Goal: Obtain resource: Download file/media

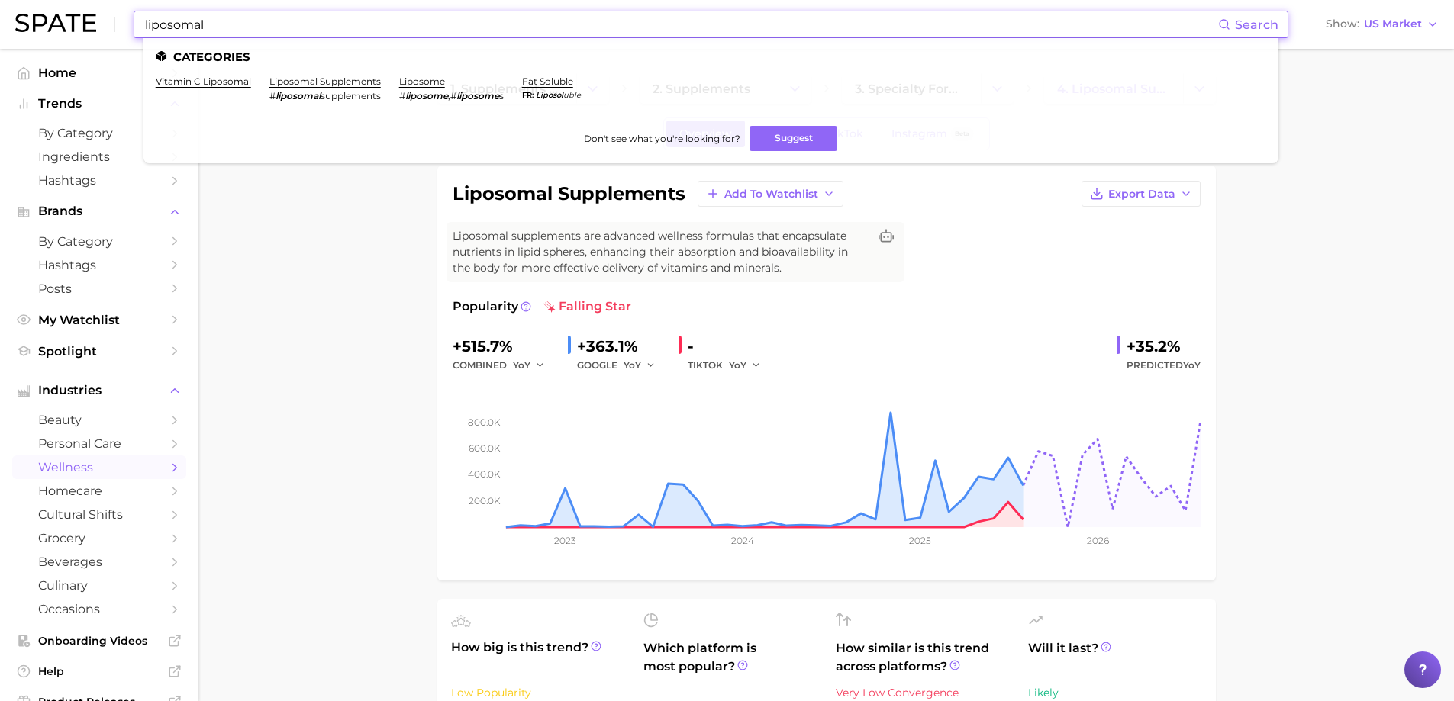
click at [235, 24] on input "liposomal" at bounding box center [680, 24] width 1075 height 26
drag, startPoint x: 180, startPoint y: 23, endPoint x: 233, endPoint y: 22, distance: 52.7
click at [233, 22] on input "kidssupp" at bounding box center [680, 24] width 1075 height 26
type input "kidsvitam"
click at [181, 79] on link "kids vitamin" at bounding box center [185, 81] width 58 height 11
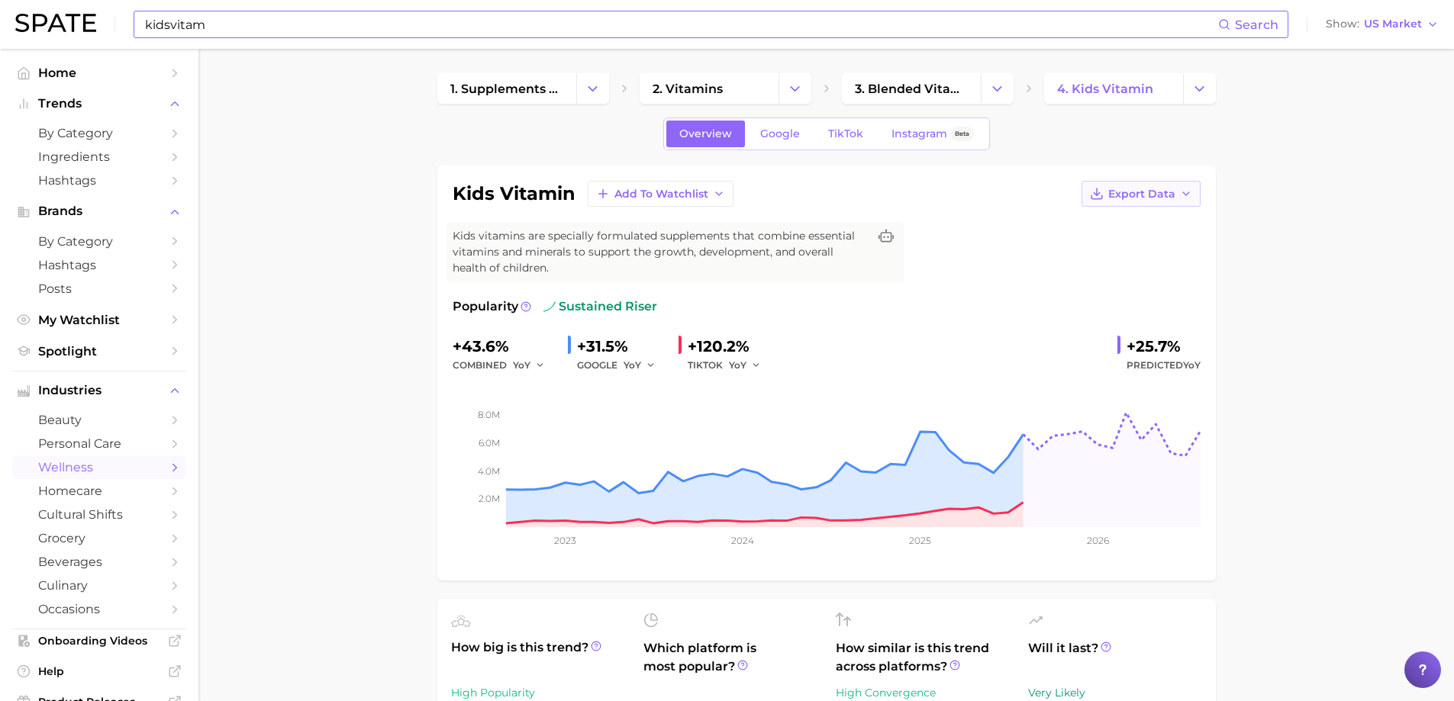
click at [1185, 191] on icon "button" at bounding box center [1186, 194] width 12 height 12
click at [1115, 253] on span "Time Series Image" at bounding box center [1110, 249] width 102 height 13
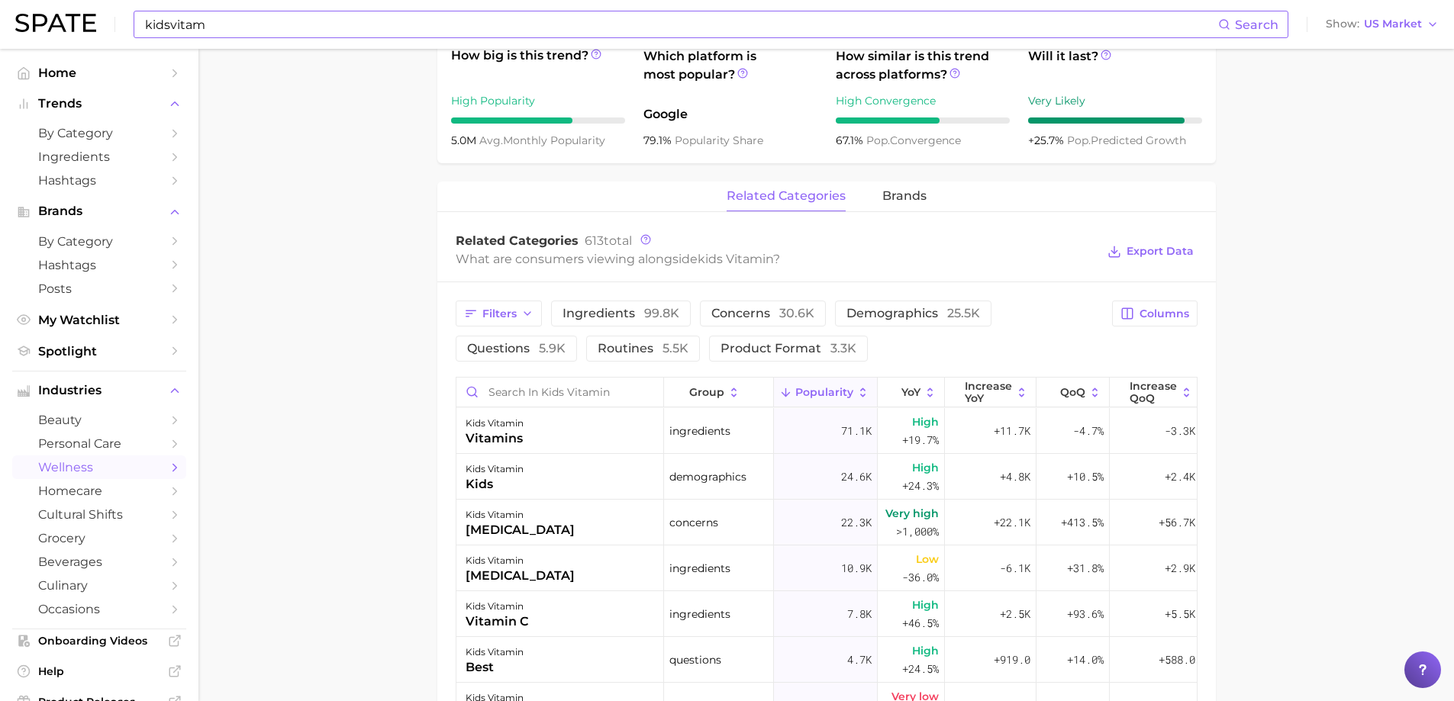
scroll to position [611, 0]
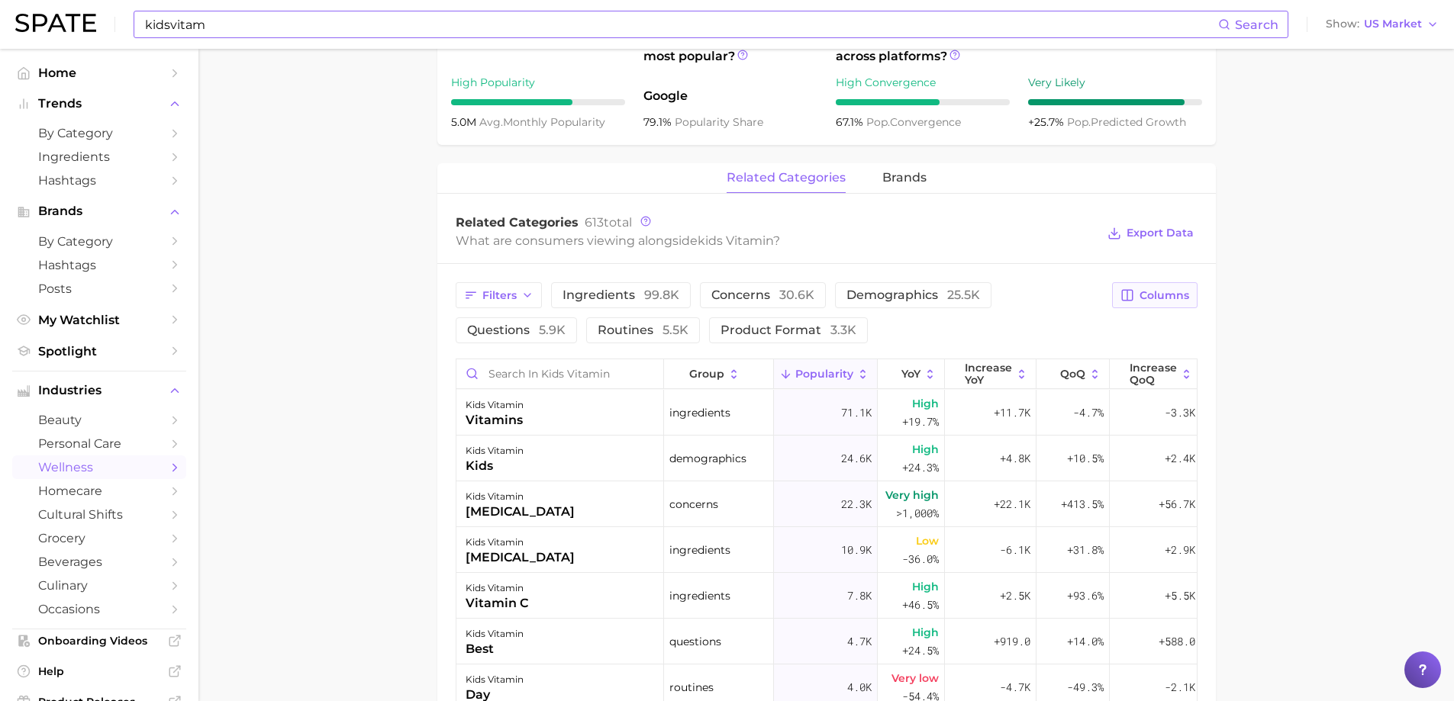
click at [1143, 293] on span "Columns" at bounding box center [1165, 295] width 50 height 13
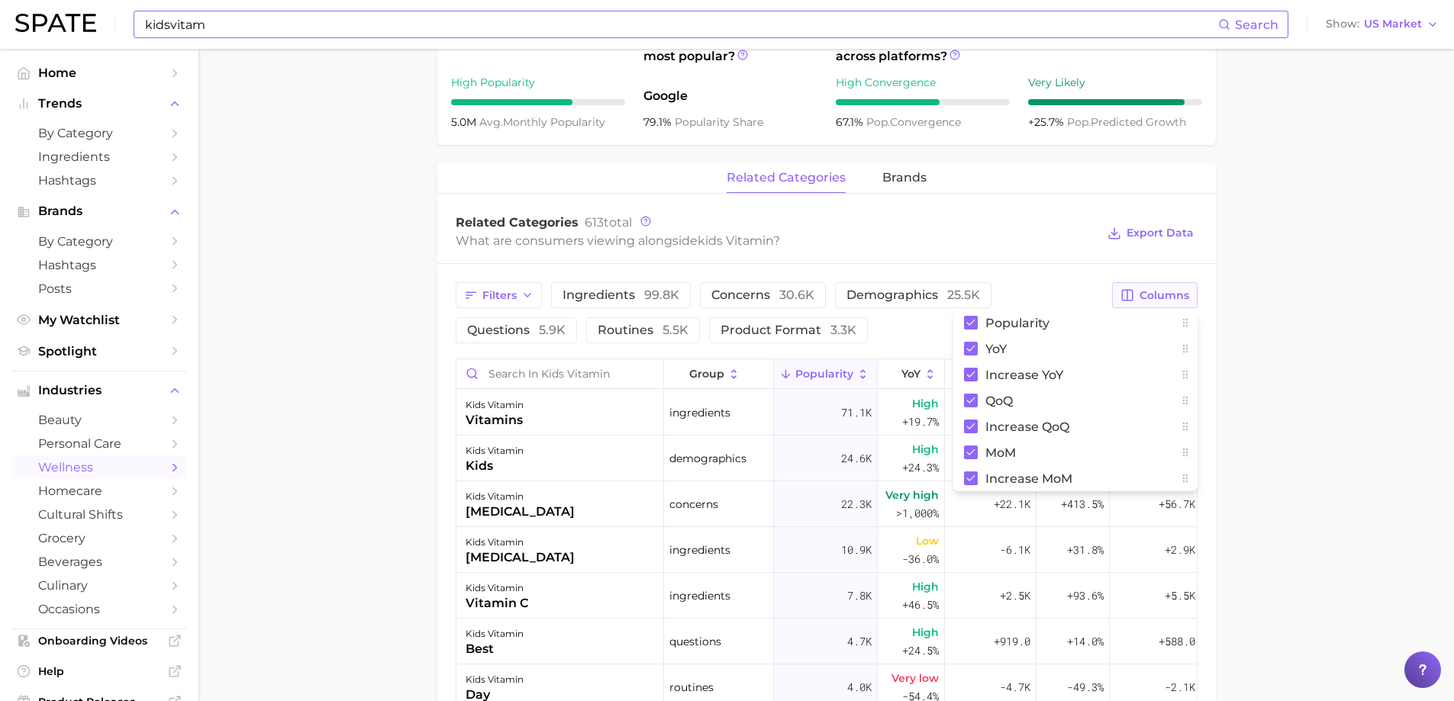
click at [1143, 293] on span "Columns" at bounding box center [1165, 295] width 50 height 13
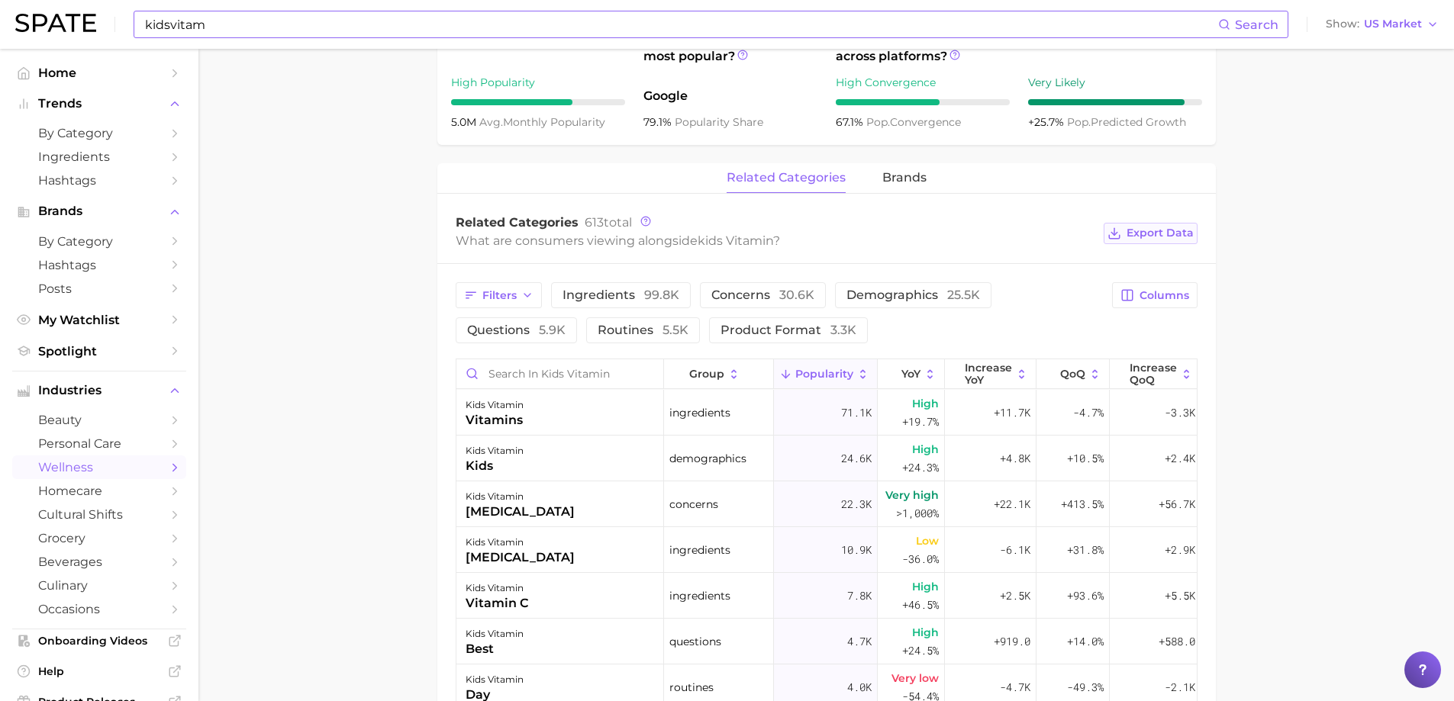
click at [1155, 229] on span "Export Data" at bounding box center [1160, 233] width 67 height 13
click at [915, 176] on span "brands" at bounding box center [904, 178] width 44 height 14
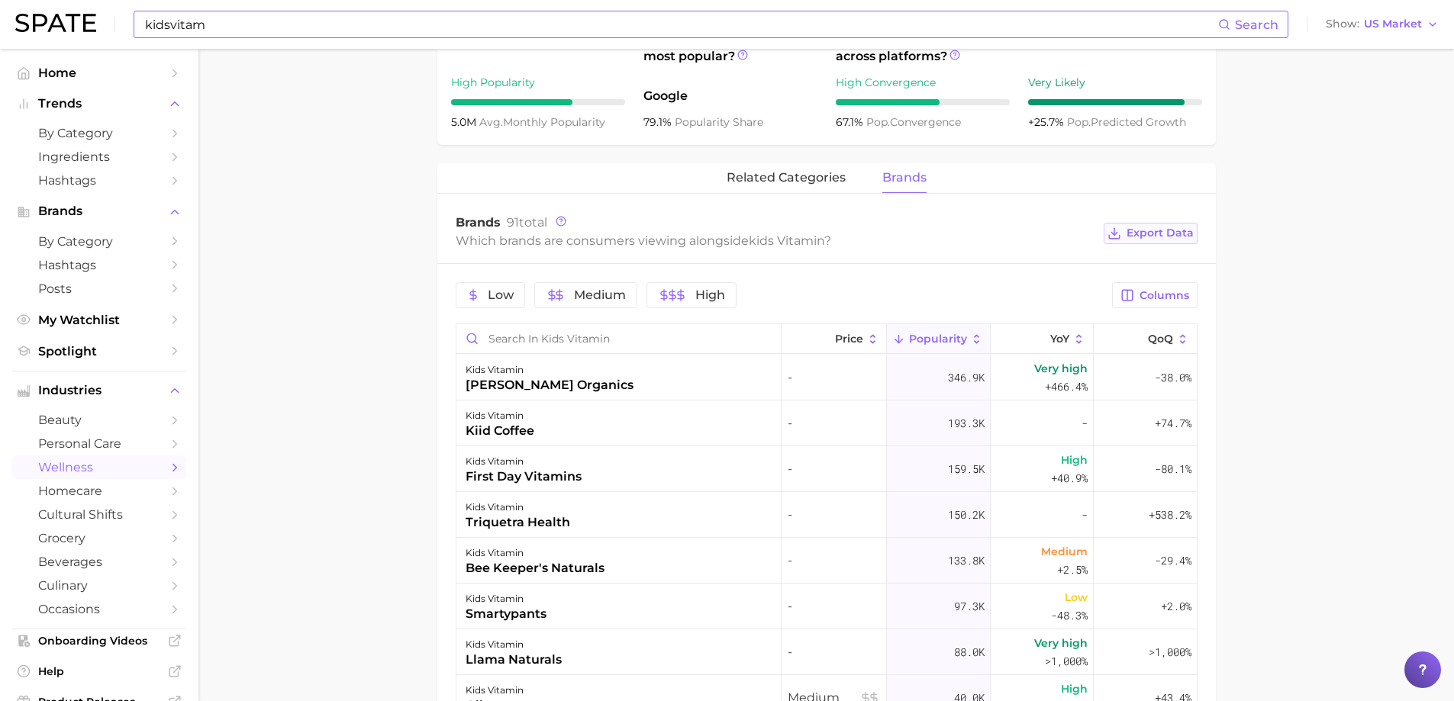
click at [1173, 230] on span "Export Data" at bounding box center [1160, 233] width 67 height 13
